Goal: Navigation & Orientation: Go to known website

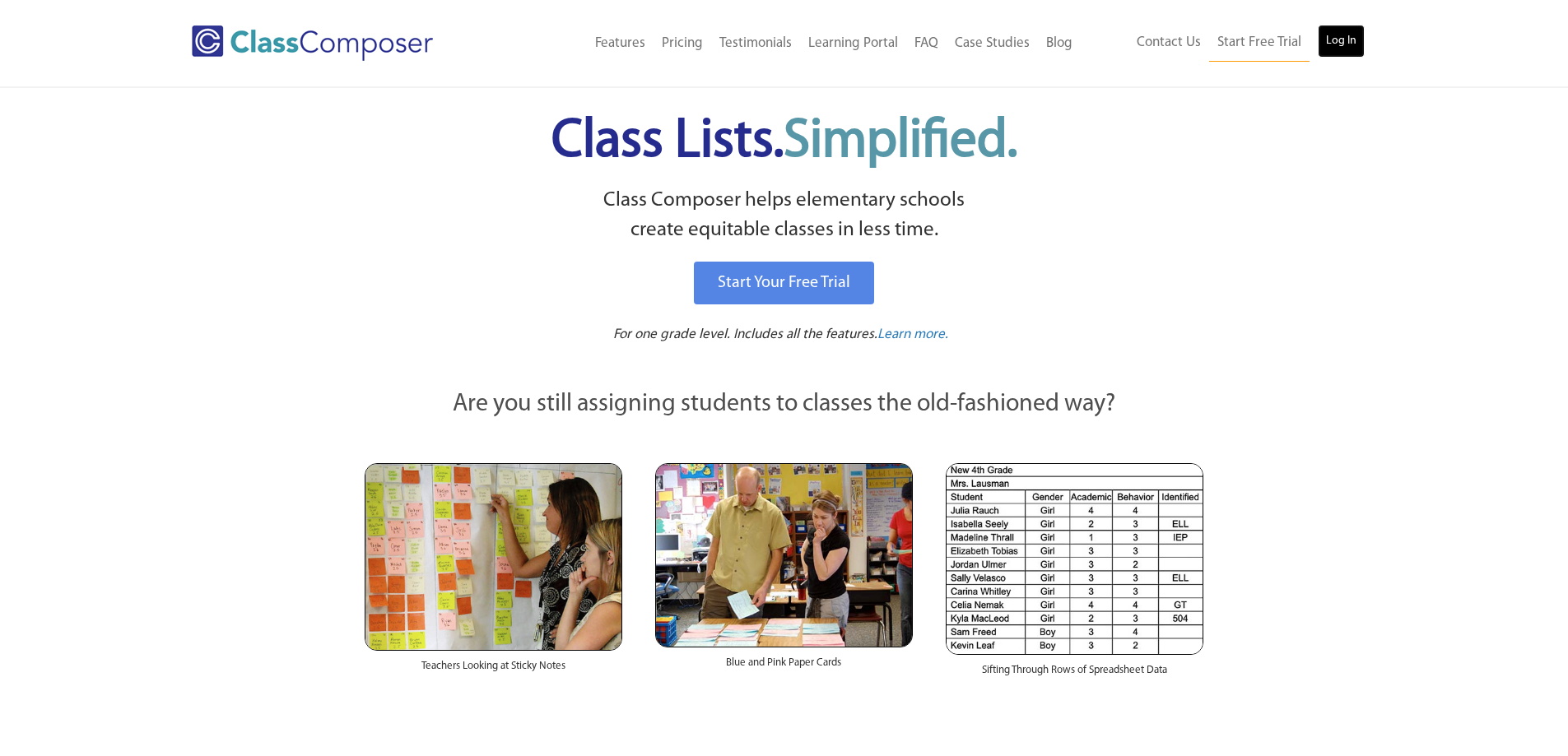
click at [1333, 38] on link "Log In" at bounding box center [1341, 40] width 47 height 33
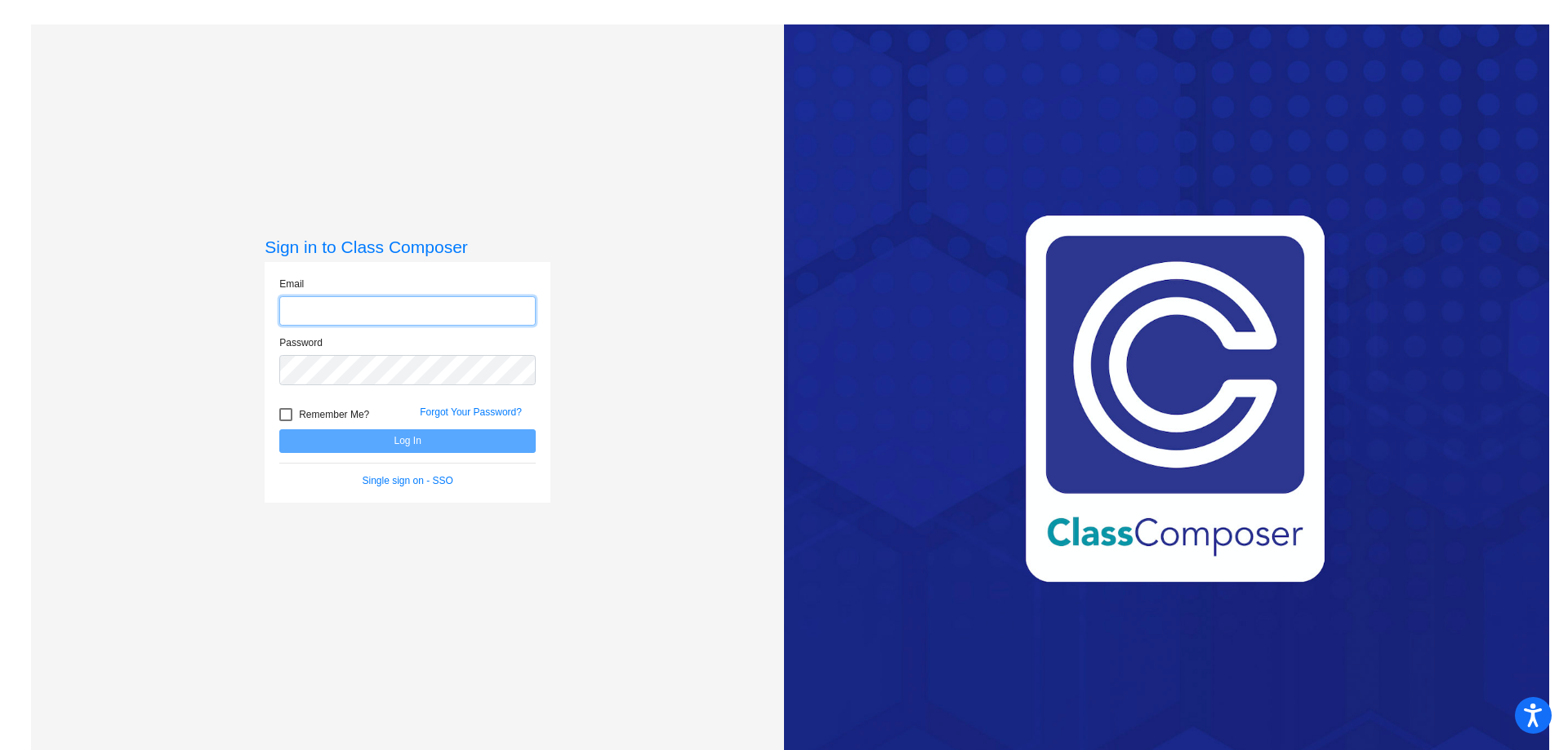
type input "[EMAIL_ADDRESS][DOMAIN_NAME]"
click at [401, 450] on button "Log In" at bounding box center [407, 441] width 256 height 23
